Goal: Navigation & Orientation: Find specific page/section

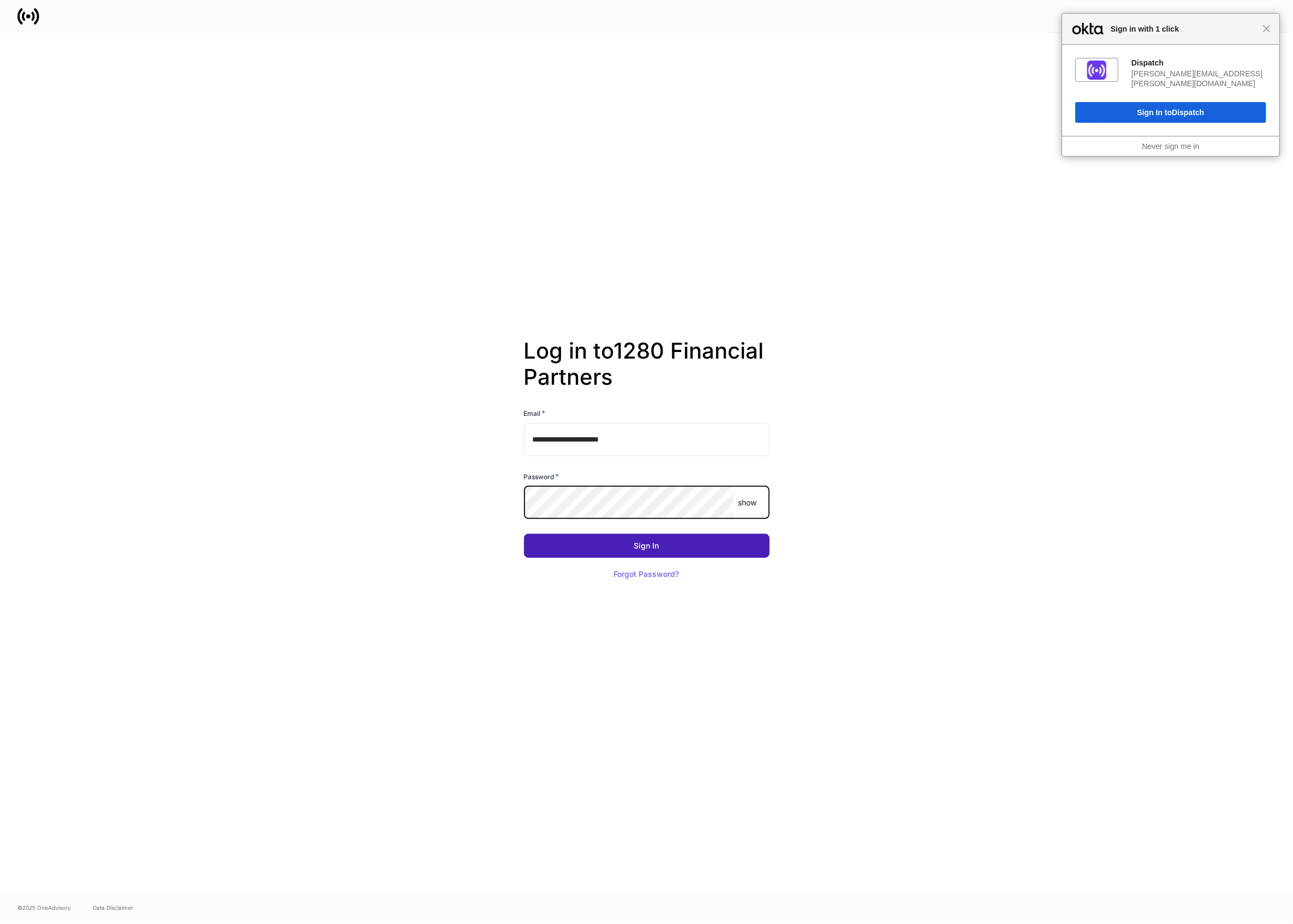
click at [551, 541] on button "Sign In" at bounding box center [646, 546] width 246 height 24
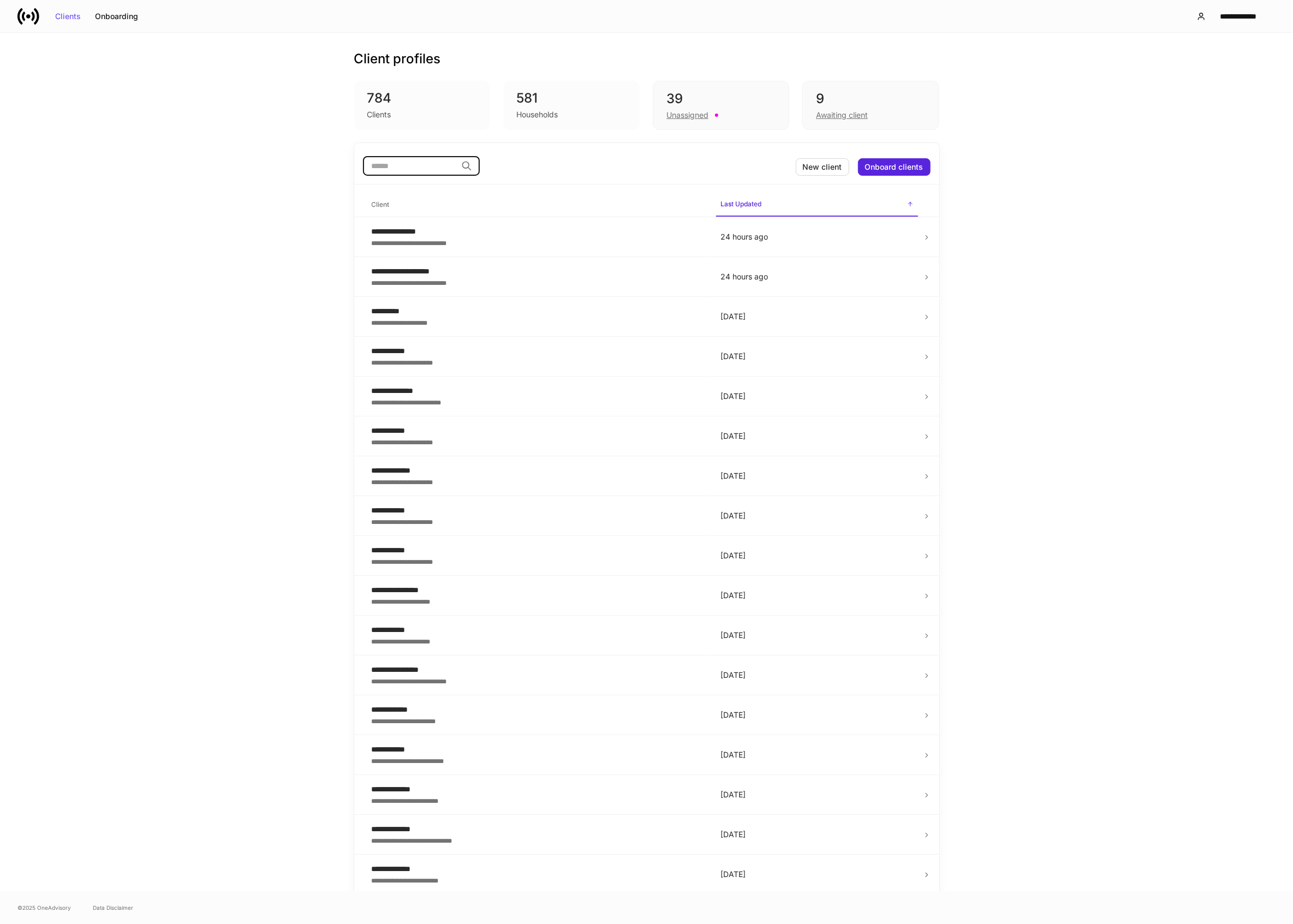
click at [421, 156] on input "search" at bounding box center [410, 166] width 94 height 20
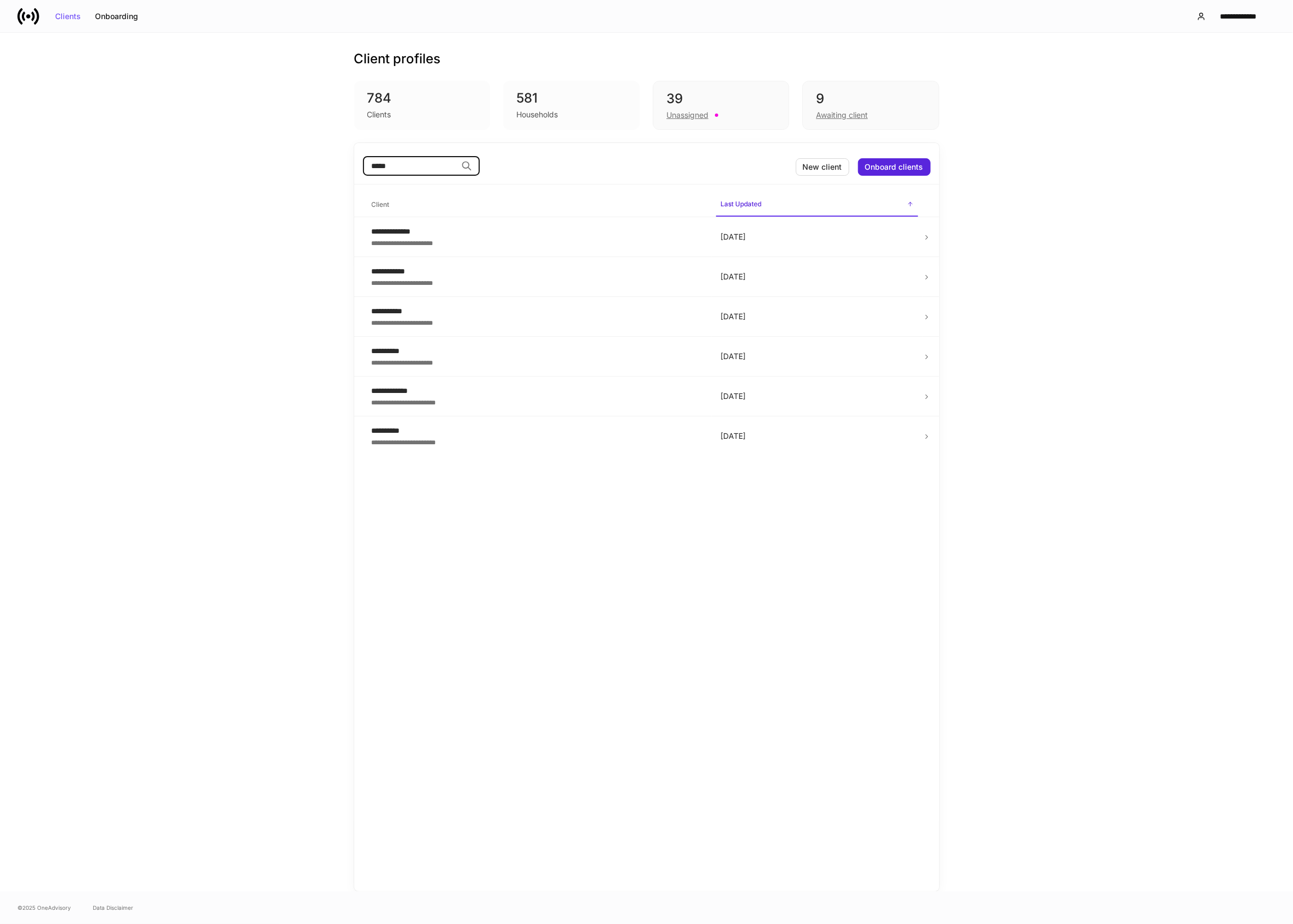
type input "*****"
